Goal: Transaction & Acquisition: Purchase product/service

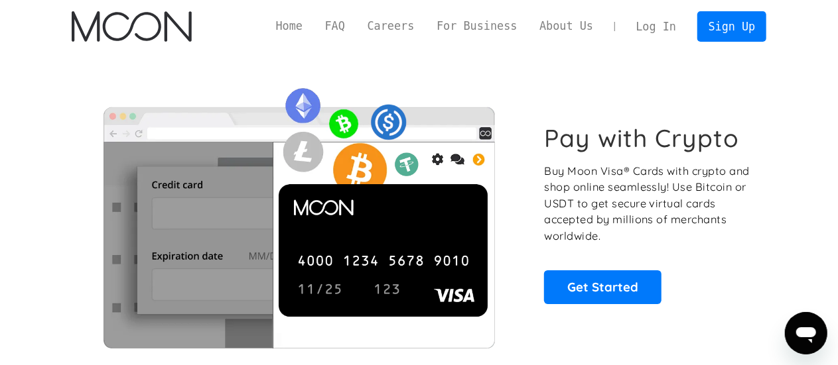
click at [670, 27] on link "Log In" at bounding box center [656, 26] width 62 height 29
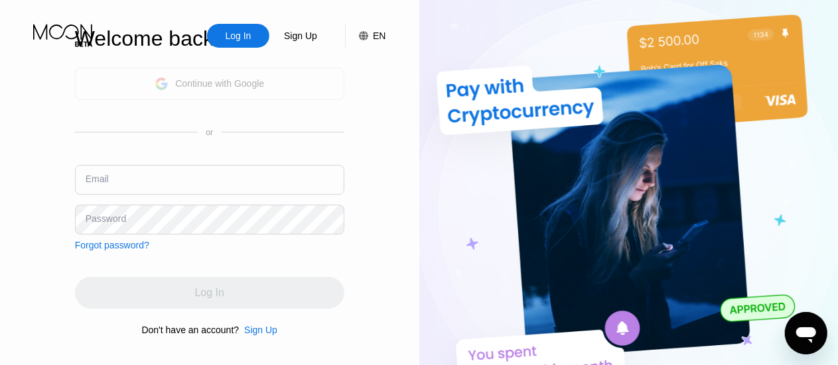
click at [230, 79] on div "Continue with Google" at bounding box center [219, 83] width 89 height 11
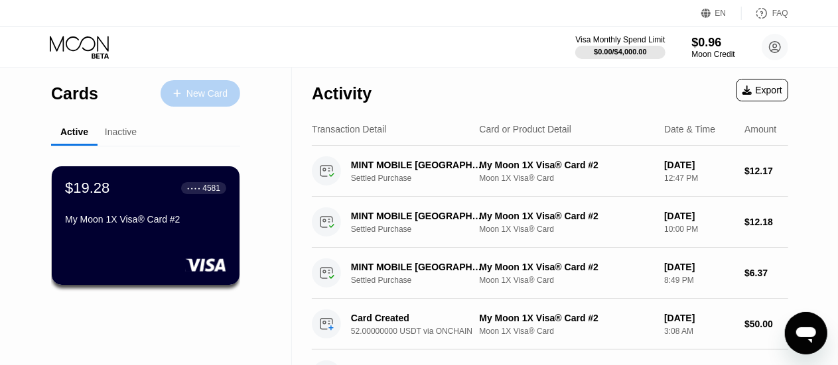
click at [188, 90] on div "New Card" at bounding box center [206, 93] width 41 height 11
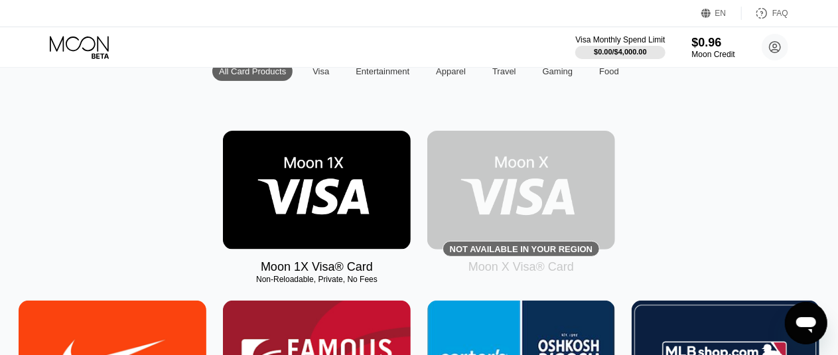
scroll to position [93, 0]
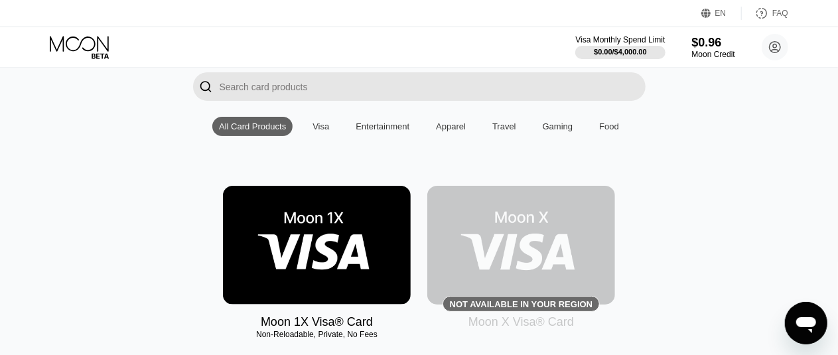
click at [342, 251] on img at bounding box center [317, 245] width 188 height 119
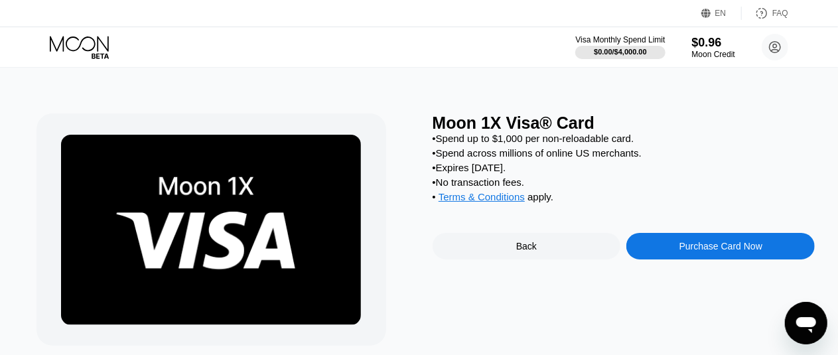
click at [680, 251] on div "Purchase Card Now" at bounding box center [720, 246] width 83 height 11
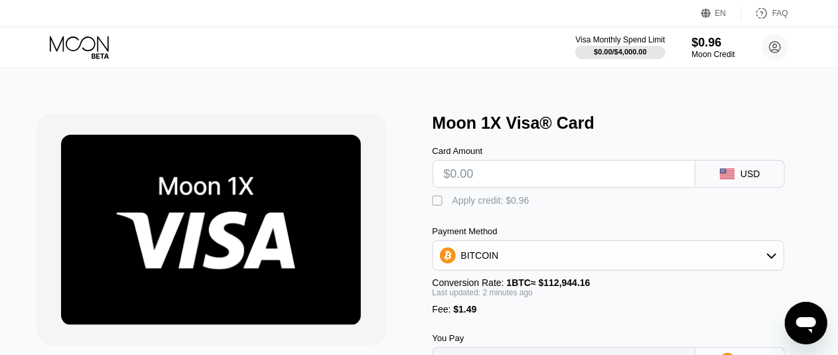
click at [631, 185] on input "text" at bounding box center [564, 173] width 241 height 27
type input "$8"
type input "0.00008403"
type input "$80"
type input "0.00072151"
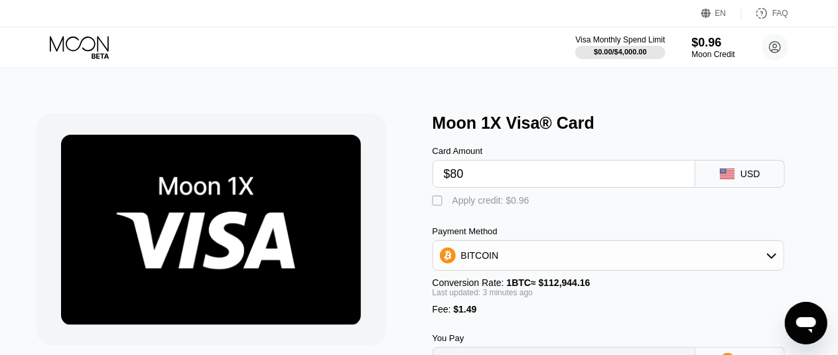
type input "$80"
click at [513, 265] on div "BITCOIN" at bounding box center [608, 255] width 351 height 27
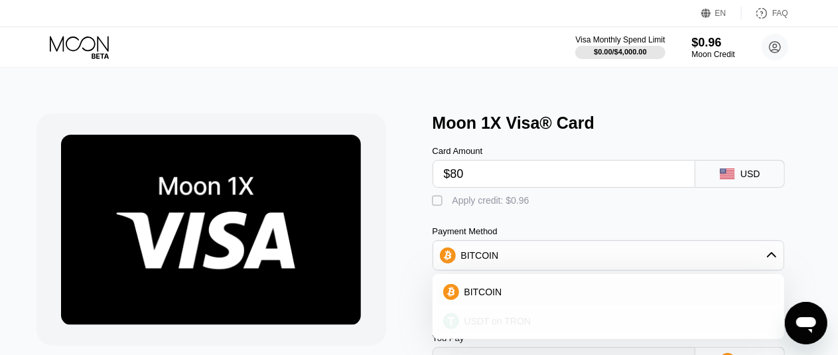
click at [502, 326] on span "USDT on TRON" at bounding box center [497, 321] width 67 height 11
type input "82.31"
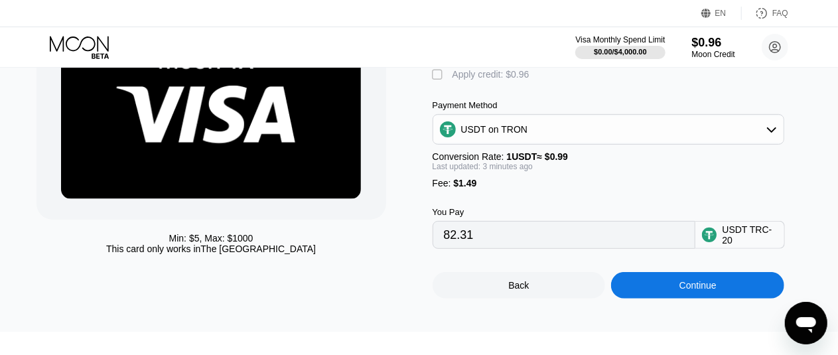
scroll to position [170, 0]
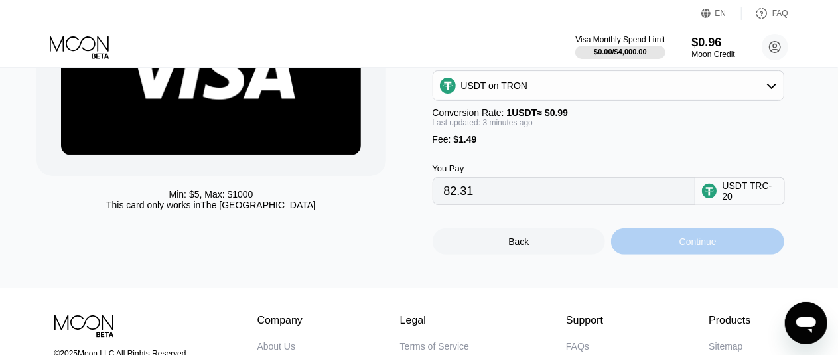
click at [707, 247] on div "Continue" at bounding box center [697, 241] width 37 height 11
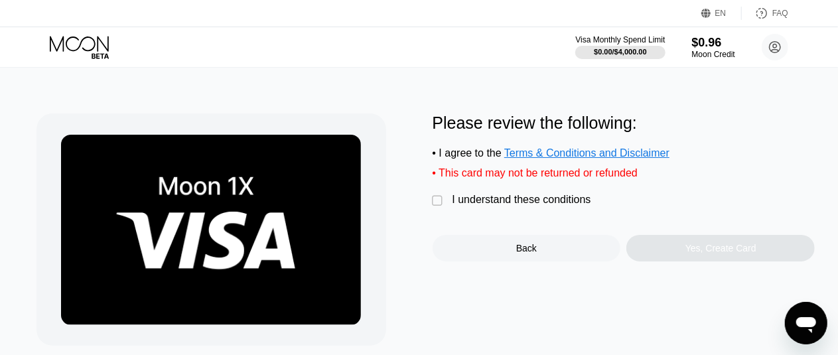
click at [503, 206] on div "I understand these conditions" at bounding box center [521, 200] width 139 height 12
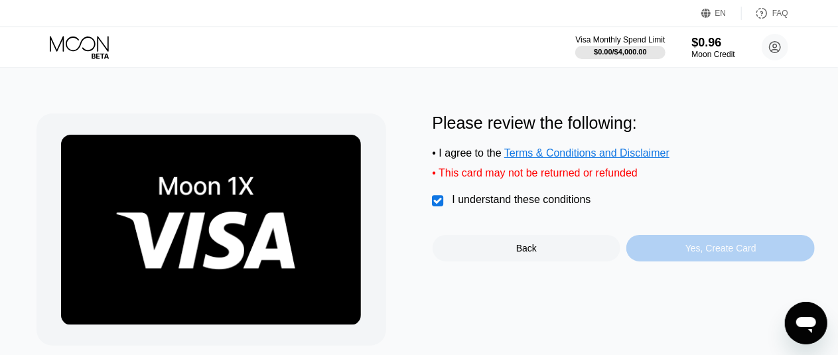
click at [707, 253] on div "Yes, Create Card" at bounding box center [720, 248] width 71 height 11
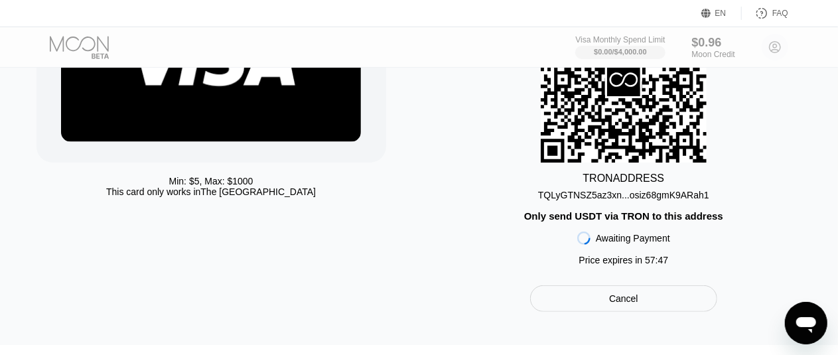
scroll to position [178, 0]
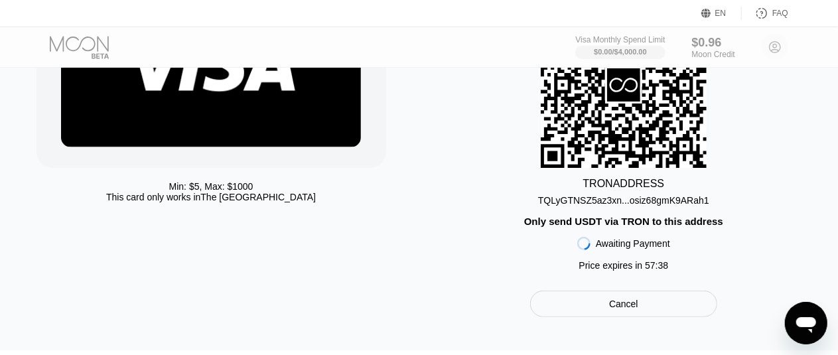
click at [609, 202] on div "TQLyGTNSZ5az3xn...osiz68gmK9ARah1" at bounding box center [623, 200] width 171 height 11
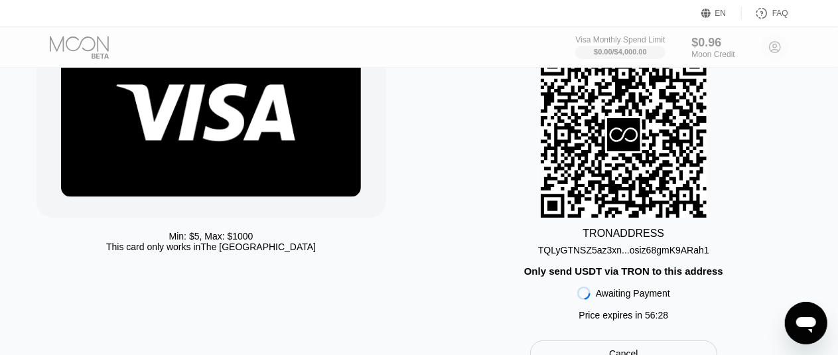
scroll to position [180, 0]
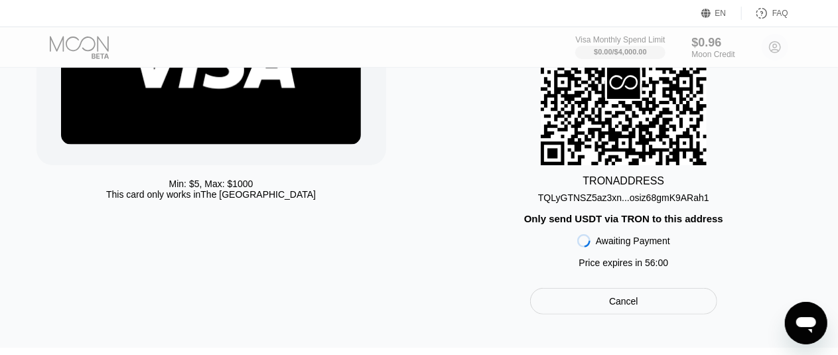
scroll to position [180, 0]
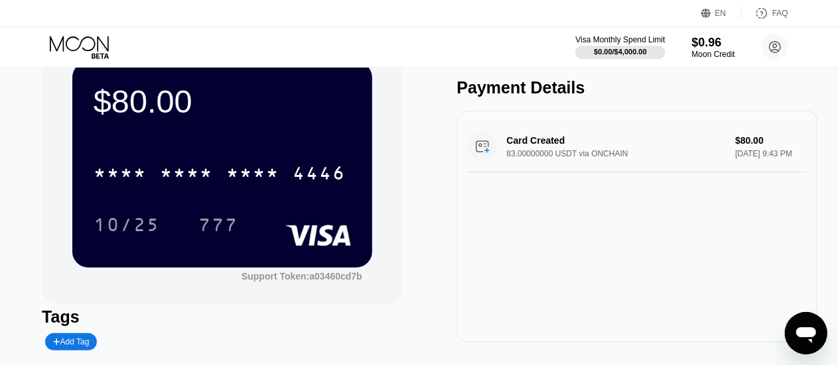
scroll to position [58, 0]
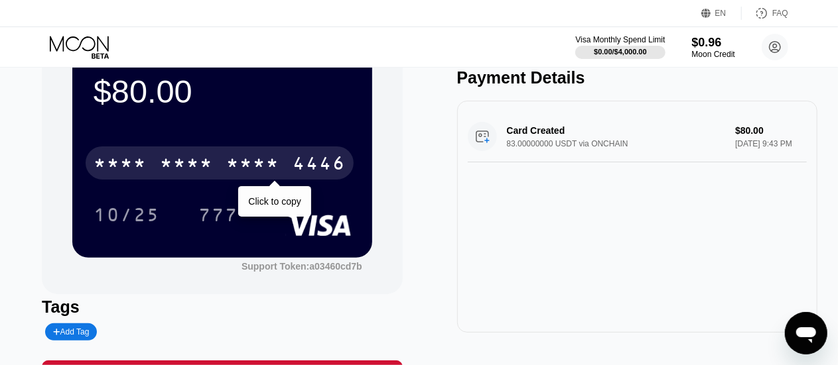
click at [267, 156] on div "* * * *" at bounding box center [252, 165] width 53 height 21
click at [243, 156] on div "2806" at bounding box center [252, 165] width 53 height 21
